Goal: Transaction & Acquisition: Subscribe to service/newsletter

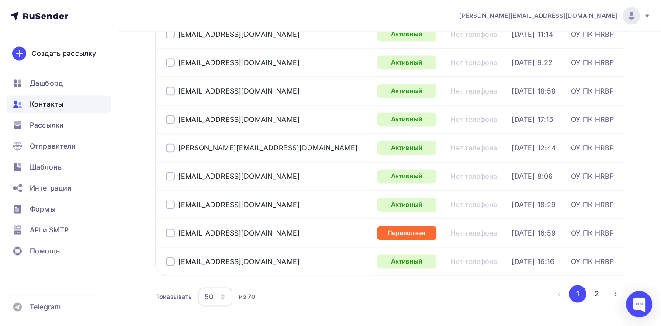
scroll to position [1348, 0]
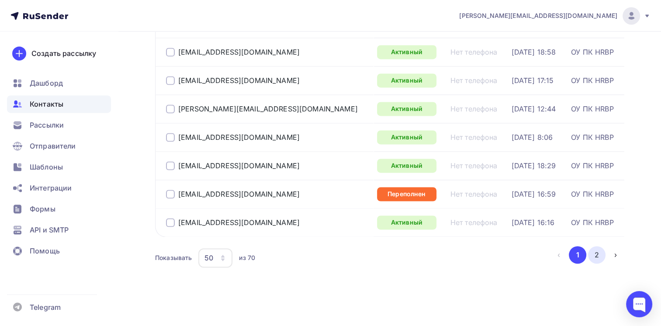
click at [596, 255] on button "2" at bounding box center [596, 254] width 17 height 17
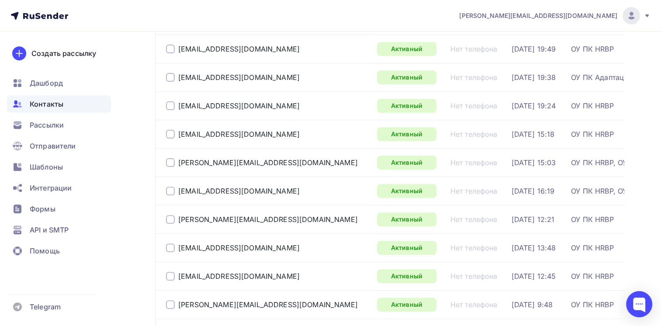
scroll to position [500, 0]
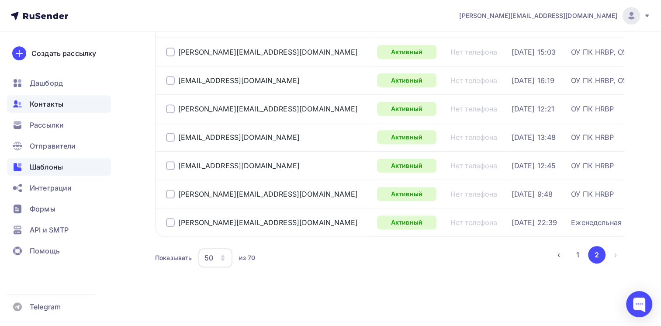
click at [56, 164] on span "Шаблоны" at bounding box center [46, 167] width 33 height 10
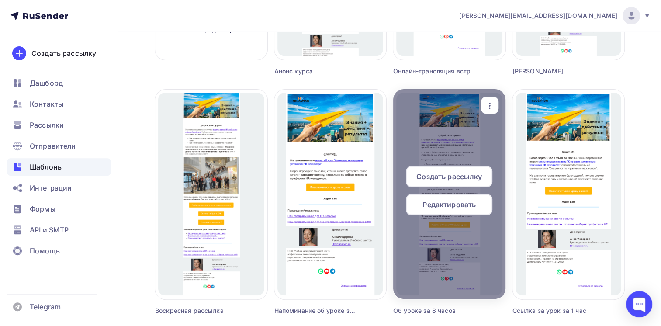
scroll to position [260, 0]
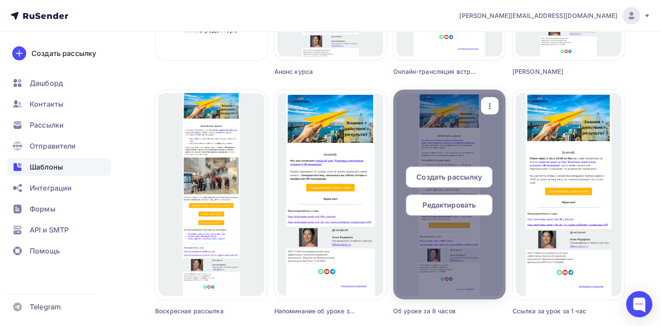
click at [441, 205] on span "Редактировать" at bounding box center [448, 205] width 53 height 10
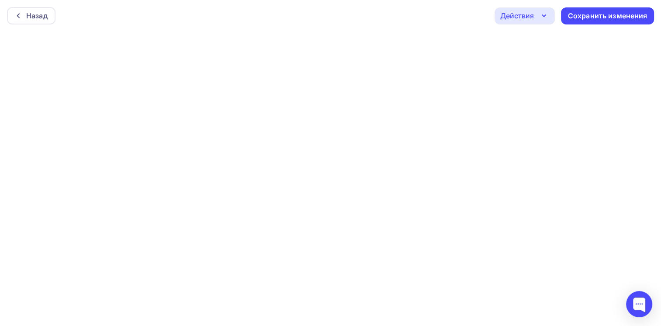
click at [545, 15] on icon "button" at bounding box center [543, 16] width 3 height 2
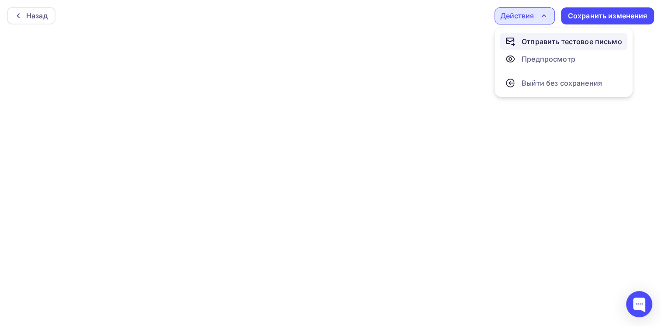
click at [533, 41] on div "Отправить тестовое письмо" at bounding box center [571, 41] width 100 height 10
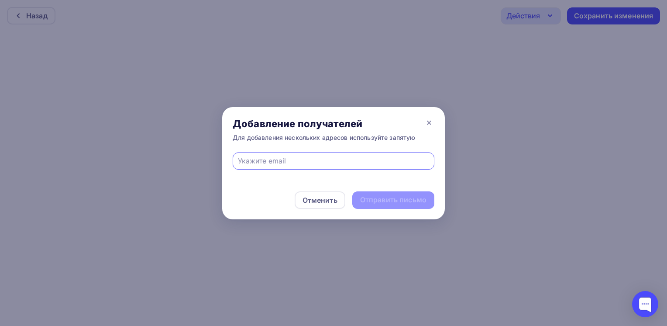
click at [301, 163] on input "text" at bounding box center [334, 160] width 192 height 10
type input "[PERSON_NAME][EMAIL_ADDRESS][DOMAIN_NAME]"
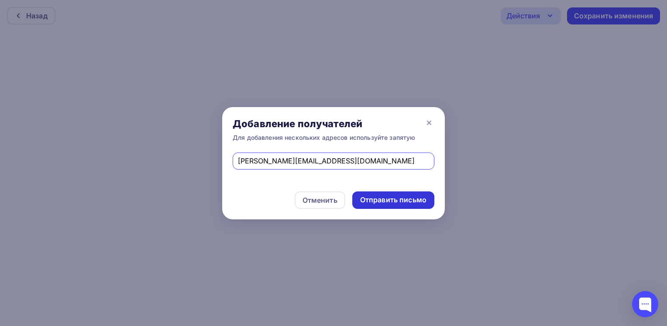
click at [390, 200] on div "Отправить письмо" at bounding box center [393, 200] width 66 height 10
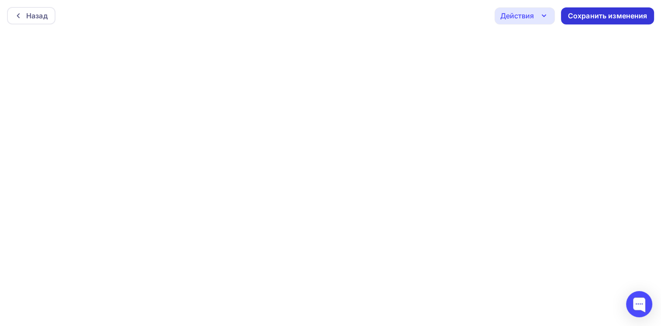
click at [616, 11] on div "Сохранить изменения" at bounding box center [607, 16] width 79 height 10
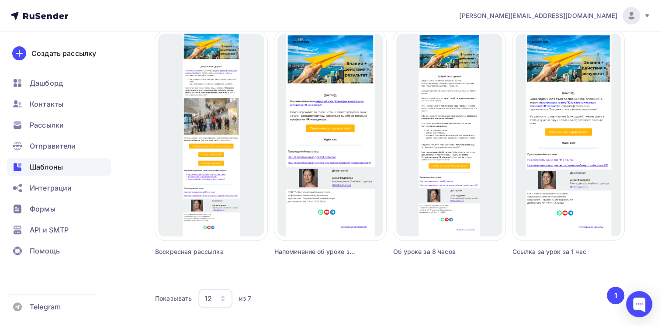
scroll to position [348, 0]
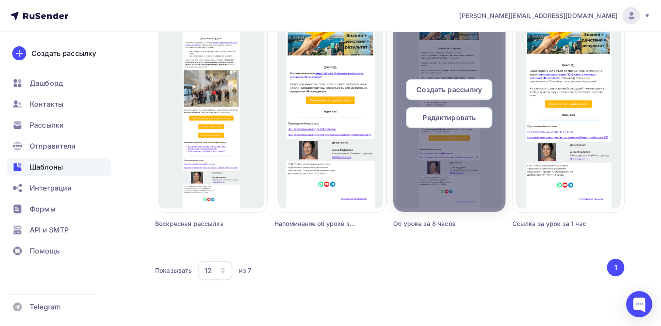
click at [435, 115] on span "Редактировать" at bounding box center [448, 117] width 53 height 10
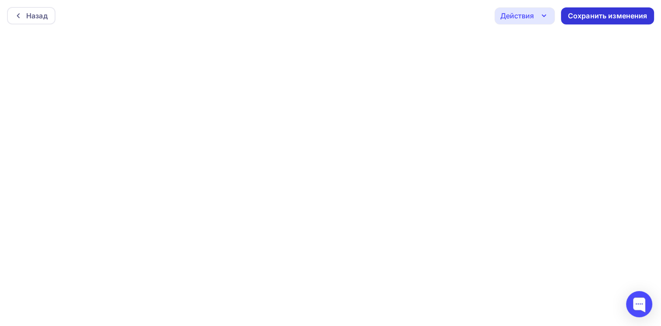
click at [598, 19] on div "Сохранить изменения" at bounding box center [607, 16] width 79 height 10
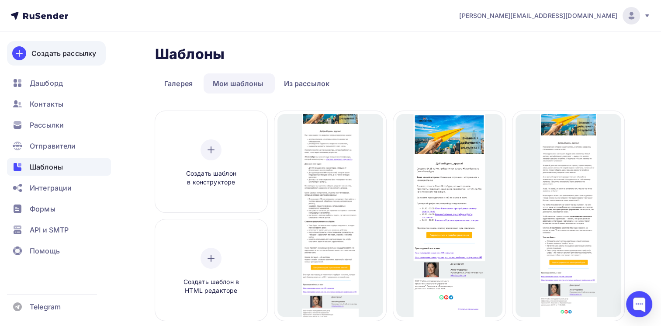
click at [48, 54] on div "Создать рассылку" at bounding box center [63, 53] width 65 height 10
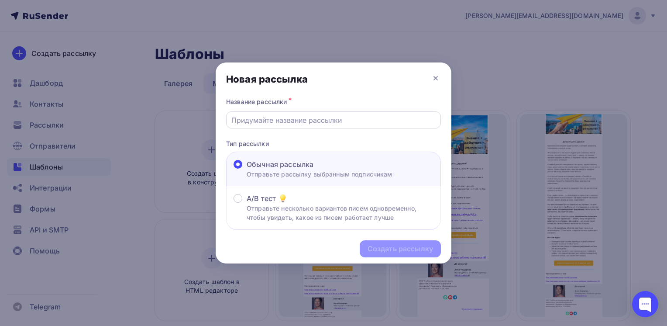
click at [298, 121] on input "text" at bounding box center [333, 120] width 205 height 10
type input "[PERSON_NAME]"
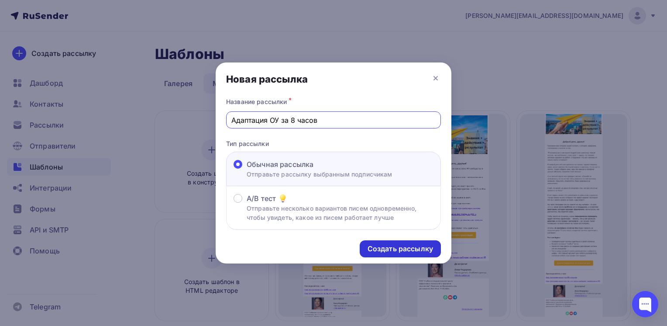
type input "Адаптация ОУ за 8 часов"
click at [383, 246] on div "Создать рассылку" at bounding box center [400, 249] width 65 height 10
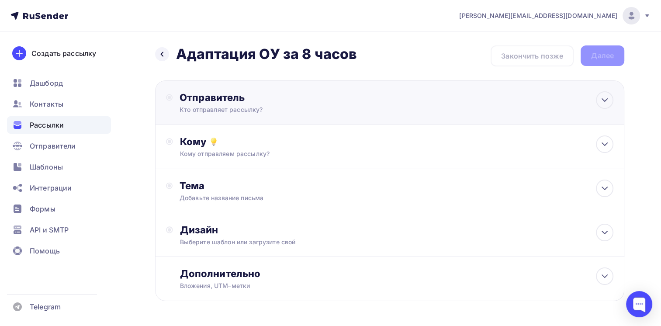
click at [327, 103] on div "Отправитель Кто отправляет рассылку? Email * Выберите отправителя [EMAIL_ADDRES…" at bounding box center [273, 102] width 189 height 23
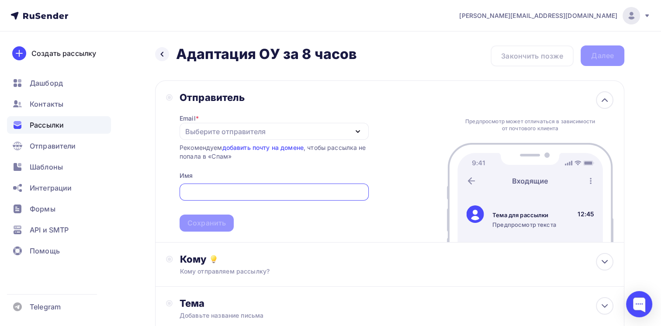
click at [230, 132] on div "Выберите отправителя" at bounding box center [225, 131] width 80 height 10
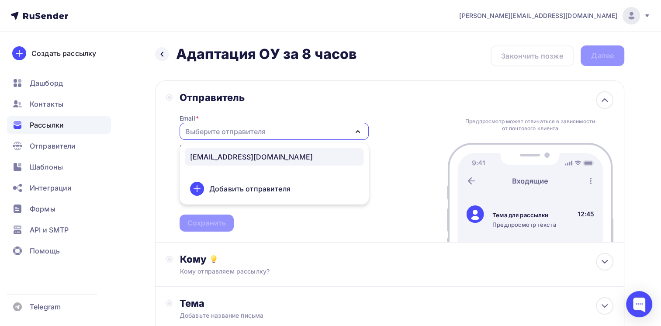
click at [224, 156] on div "[EMAIL_ADDRESS][DOMAIN_NAME]" at bounding box center [251, 157] width 123 height 10
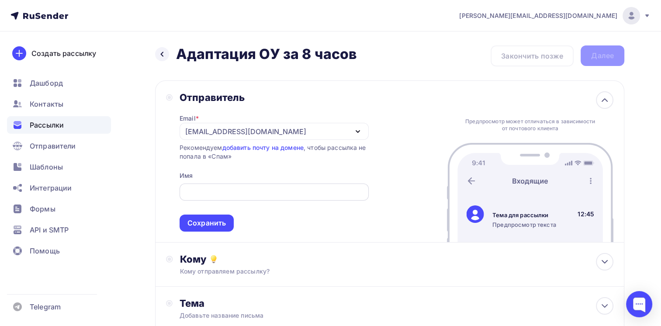
click at [215, 185] on div at bounding box center [273, 191] width 189 height 17
click at [217, 196] on input "text" at bounding box center [273, 192] width 179 height 10
type input "HR education"
click at [203, 223] on div "Сохранить" at bounding box center [206, 223] width 38 height 10
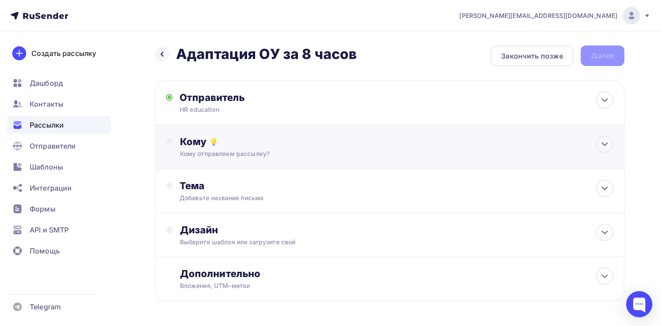
click at [230, 150] on div "Кому отправляем рассылку?" at bounding box center [375, 153] width 390 height 9
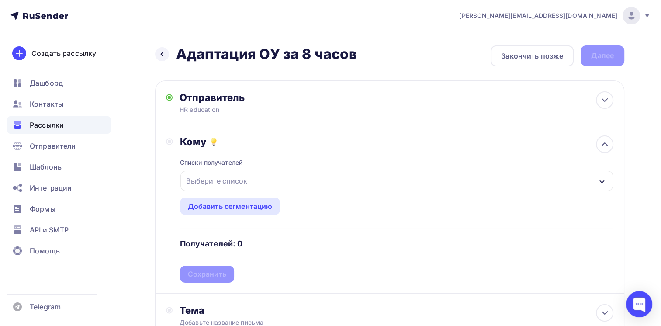
click at [234, 181] on div "Выберите список" at bounding box center [217, 181] width 68 height 16
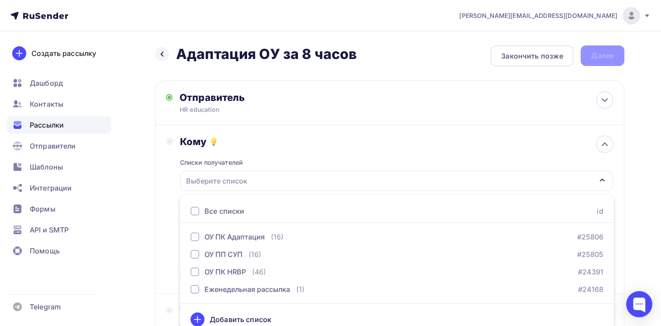
scroll to position [8, 0]
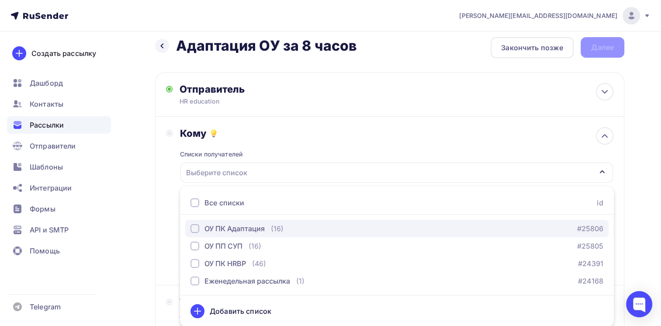
click at [227, 224] on div "ОУ ПК Адаптация" at bounding box center [234, 228] width 60 height 10
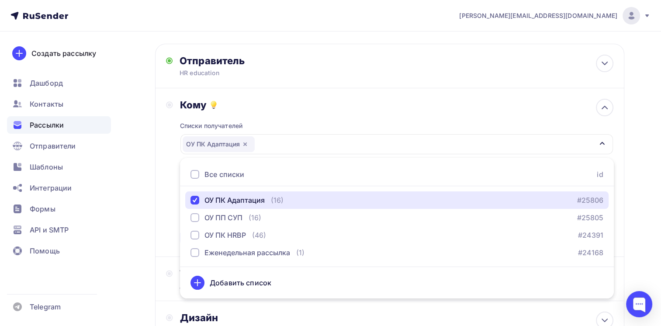
scroll to position [52, 0]
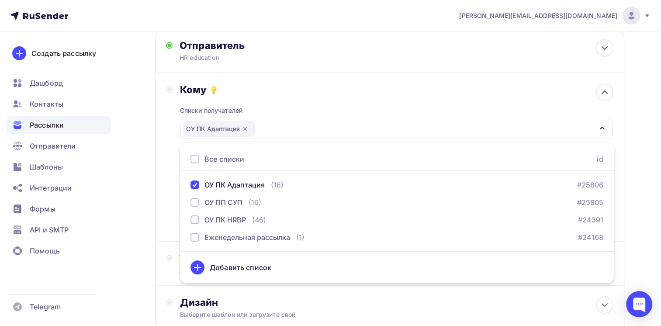
click at [163, 211] on div "Кому Списки получателей ОУ ПК Адаптация Все списки id ОУ ПК Адаптация (16) #258…" at bounding box center [389, 157] width 469 height 169
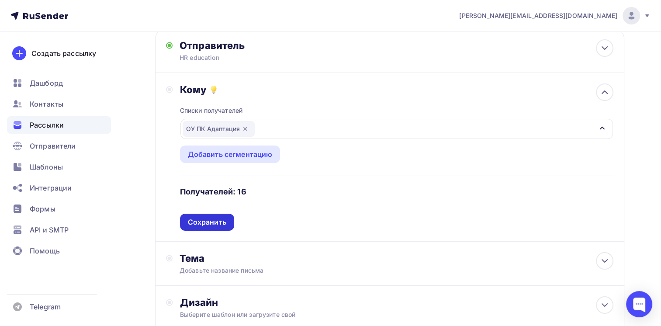
click at [203, 222] on div "Сохранить" at bounding box center [207, 222] width 38 height 10
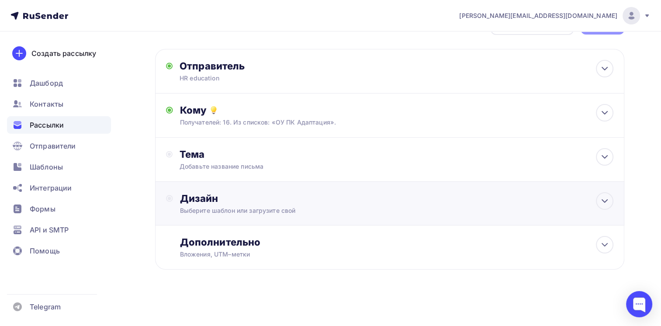
scroll to position [30, 0]
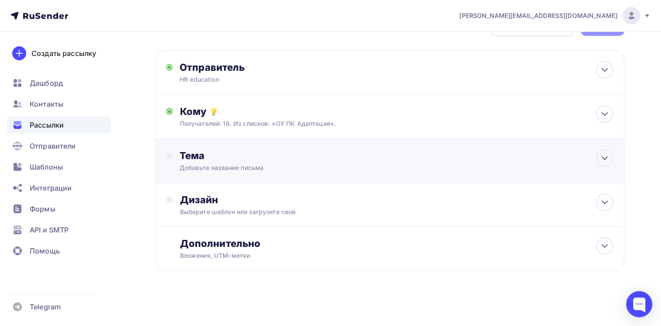
click at [222, 163] on div "Добавьте название письма" at bounding box center [256, 167] width 155 height 9
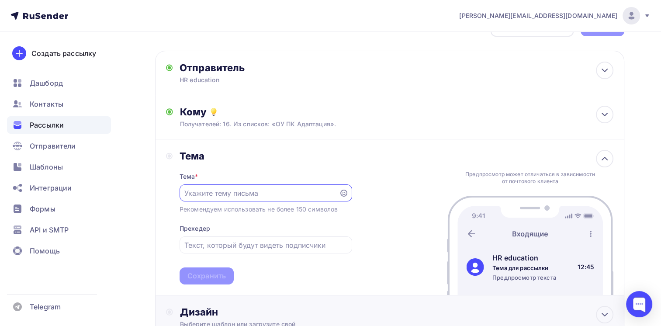
scroll to position [0, 0]
click at [217, 193] on input "text" at bounding box center [258, 193] width 149 height 10
paste input "аудит своей системы адаптации"
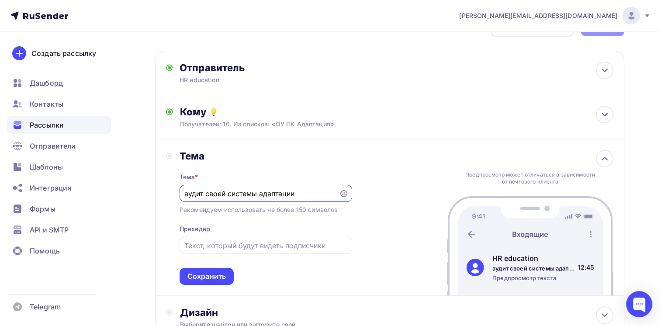
click at [187, 191] on input "аудит своей системы адаптации" at bounding box center [258, 193] width 149 height 10
click at [227, 192] on input "Аудит своей системы адаптации" at bounding box center [258, 193] width 149 height 10
click at [215, 190] on input "Аудит системы адаптации вашей компании [DATE] в 19.00 ([GEOGRAPHIC_DATA])" at bounding box center [258, 193] width 149 height 10
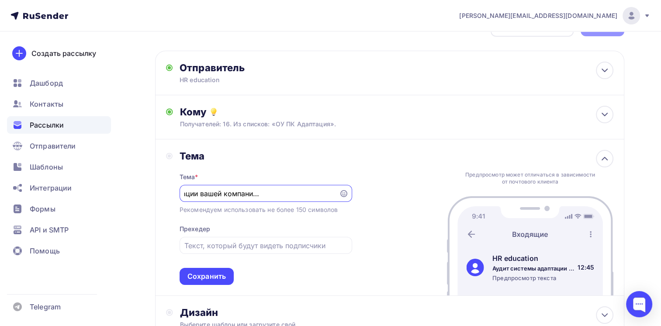
click at [215, 190] on input "Аудит системы адаптации вашей компании [DATE] в 19.00 ([GEOGRAPHIC_DATA])" at bounding box center [258, 193] width 149 height 10
type input "Аудит системы адаптации вашей компании [DATE] в 19.00 ([GEOGRAPHIC_DATA])"
click at [218, 249] on div at bounding box center [265, 245] width 172 height 17
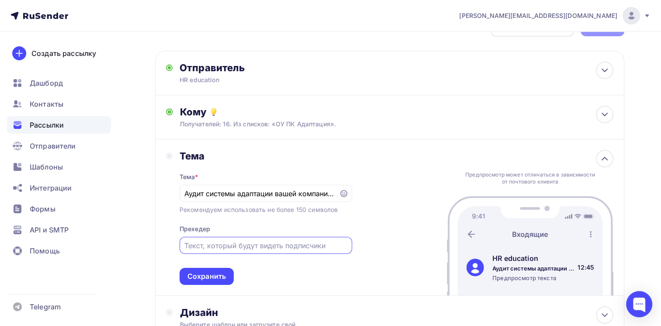
click at [215, 244] on input "text" at bounding box center [265, 245] width 162 height 10
paste input "Аудит системы адаптации вашей компании [DATE] в 19.00 ([GEOGRAPHIC_DATA])"
click at [201, 246] on input "Аудит системы адаптации вашей компании [DATE] в 19.00 ([GEOGRAPHIC_DATA])" at bounding box center [265, 245] width 162 height 10
drag, startPoint x: 303, startPoint y: 244, endPoint x: 357, endPoint y: 245, distance: 53.3
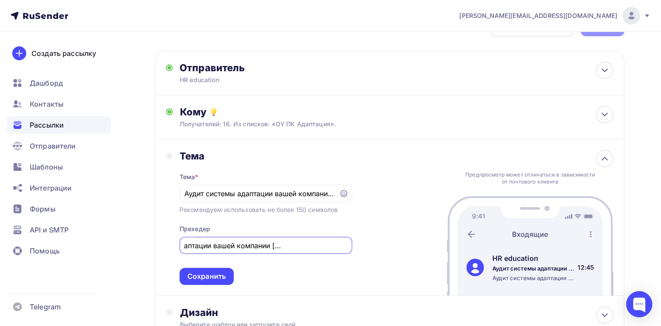
click at [357, 245] on div "Тема Тема * Аудит системы адаптации вашей компании [DATE] в 19.00 (Мск) Рекомен…" at bounding box center [389, 217] width 469 height 156
click at [190, 244] on input "Аудит системы адаптации вашей компании [DATE]" at bounding box center [265, 245] width 162 height 10
paste input "в 19.00 ([GEOGRAPHIC_DATA])"
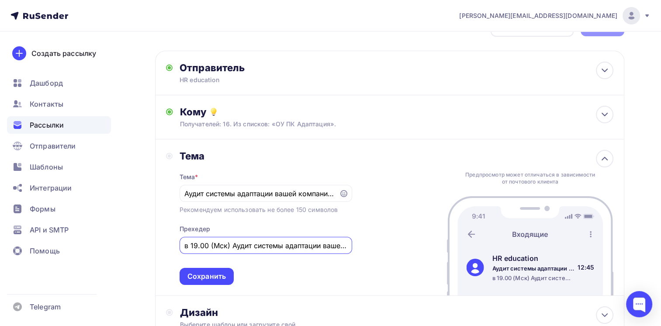
click at [190, 245] on input "в 19.00 (Мск) Аудит системы адаптации вашей компании [DATE]" at bounding box center [265, 245] width 162 height 10
type input "[DATE] в 19.00 (Мск) открытый урок "Аудит системы адаптации вашей компании""
click at [233, 193] on input "Аудит системы адаптации вашей компании [DATE] в 19.00 ([GEOGRAPHIC_DATA])" at bounding box center [258, 193] width 149 height 10
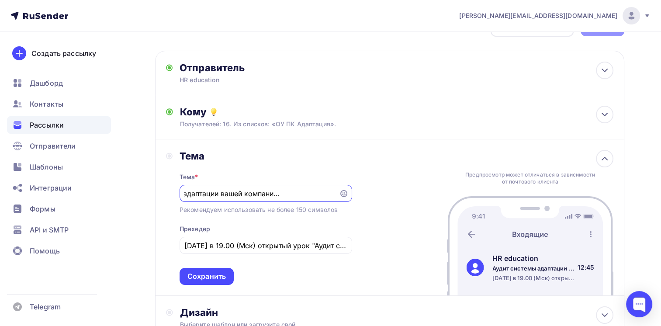
scroll to position [0, 75]
click at [262, 192] on input "Аудит системы адаптации вашей компании [DATE] в 19.00 ([GEOGRAPHIC_DATA])" at bounding box center [258, 193] width 149 height 10
type input "Аудит системы адаптации вашей компании проводим [DATE] в 19.00 ([GEOGRAPHIC_DAT…"
click at [213, 273] on div "Сохранить" at bounding box center [206, 276] width 38 height 10
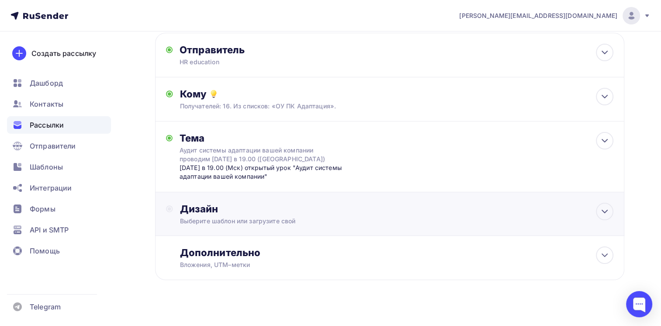
scroll to position [57, 0]
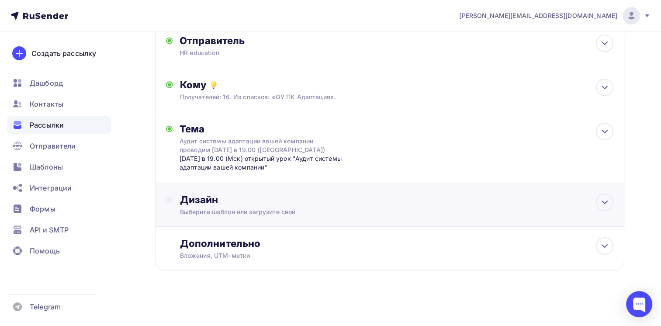
click at [243, 203] on div "Дизайн" at bounding box center [397, 199] width 434 height 12
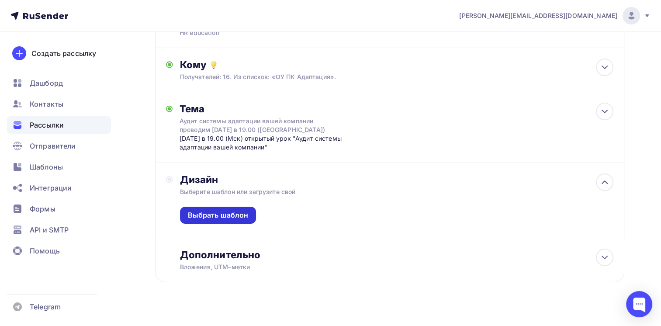
scroll to position [88, 0]
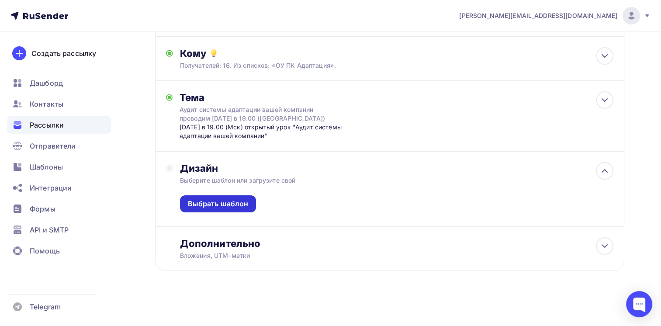
click at [217, 203] on div "Выбрать шаблон" at bounding box center [218, 204] width 61 height 10
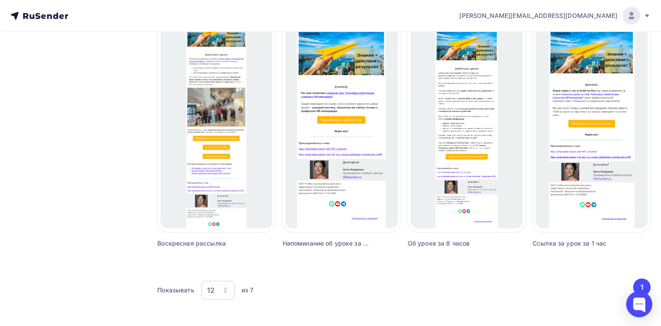
scroll to position [330, 0]
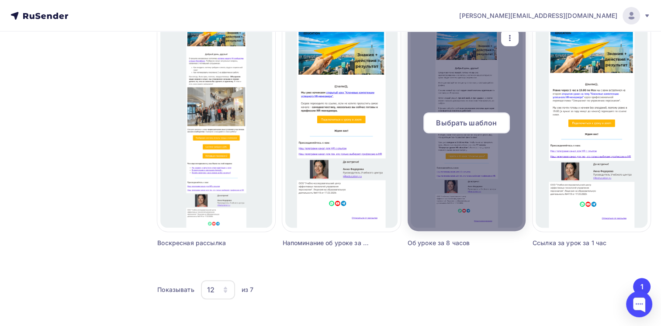
click at [454, 123] on span "Выбрать шаблон" at bounding box center [466, 122] width 61 height 10
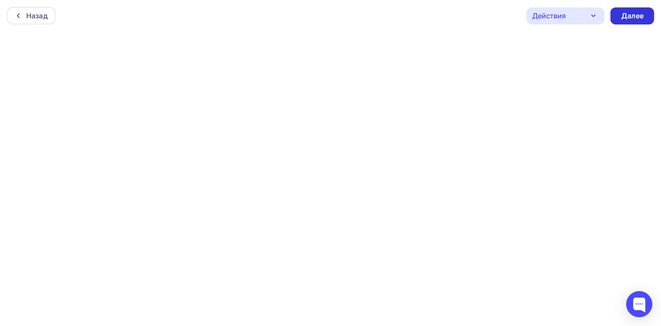
click at [628, 15] on div "Далее" at bounding box center [631, 16] width 23 height 10
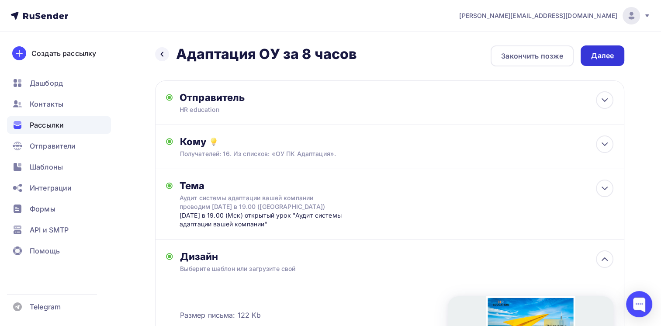
click at [603, 58] on div "Далее" at bounding box center [602, 56] width 23 height 10
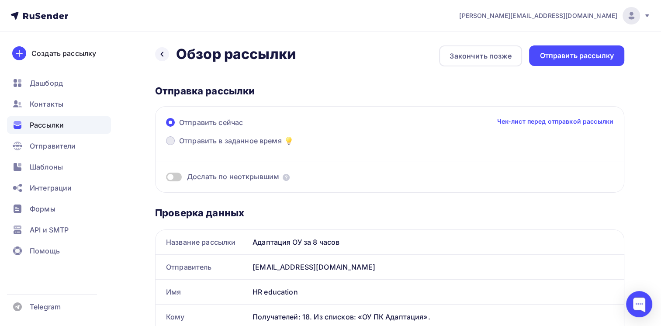
click at [171, 139] on span at bounding box center [170, 140] width 9 height 9
click at [179, 146] on input "Отправить в заданное время" at bounding box center [179, 146] width 0 height 0
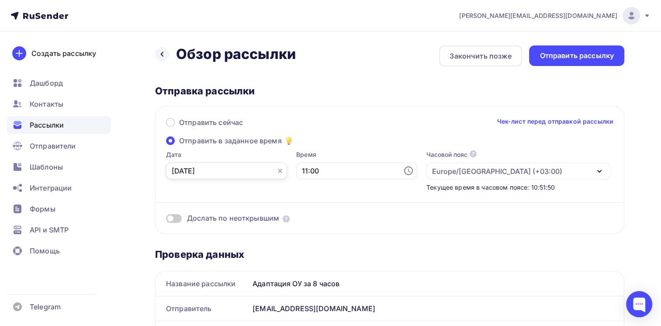
click at [243, 172] on input "[DATE]" at bounding box center [226, 170] width 121 height 17
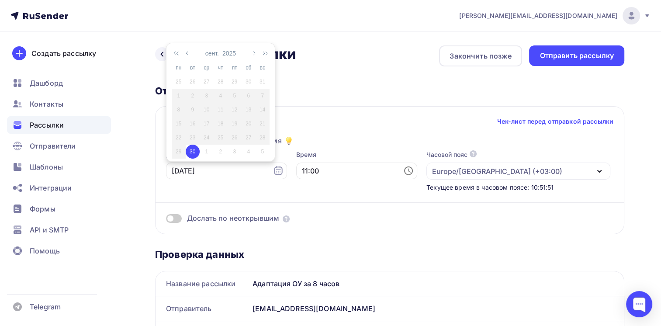
click at [190, 151] on div "30" at bounding box center [193, 152] width 14 height 8
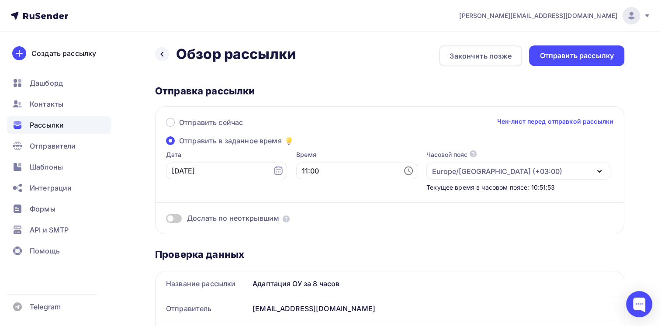
click at [328, 188] on div "Время 11:00" at bounding box center [356, 170] width 121 height 41
click at [573, 54] on div "Отправить рассылку" at bounding box center [576, 56] width 74 height 10
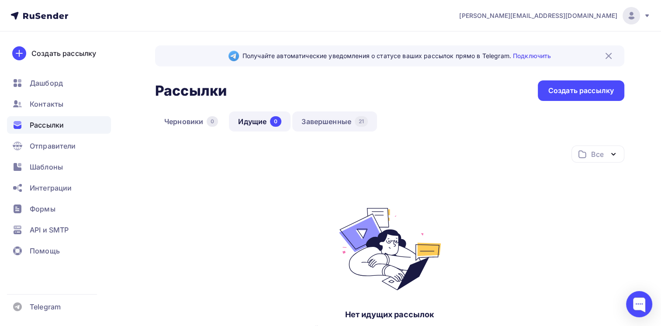
click at [334, 118] on link "Завершенные 21" at bounding box center [334, 121] width 85 height 20
